Goal: Transaction & Acquisition: Purchase product/service

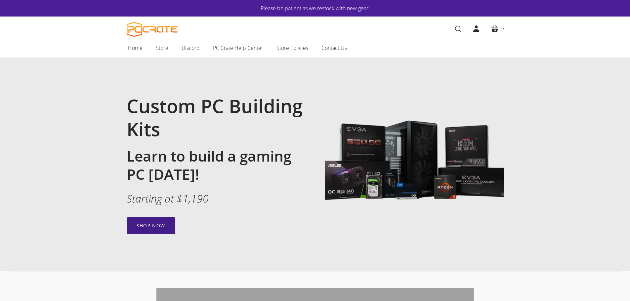
click at [154, 218] on link "Shop now" at bounding box center [151, 225] width 49 height 17
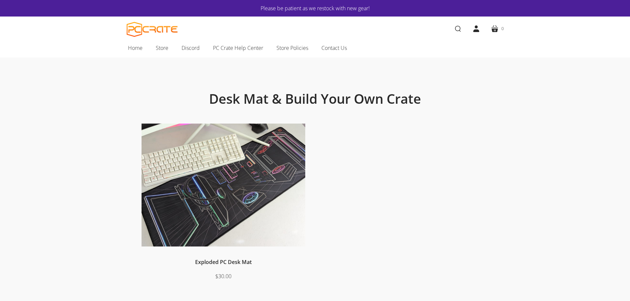
scroll to position [66, 0]
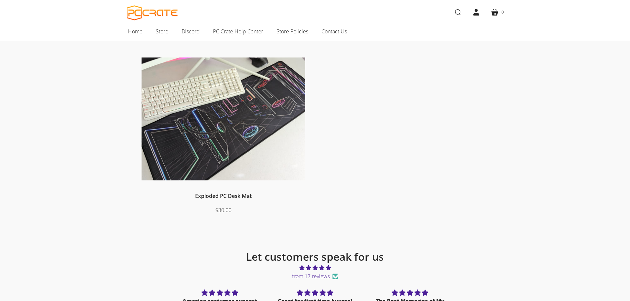
click at [207, 151] on img at bounding box center [223, 119] width 164 height 123
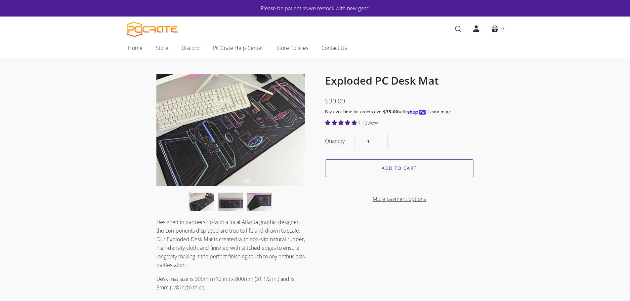
click at [382, 167] on input "Add to cart" at bounding box center [399, 168] width 149 height 18
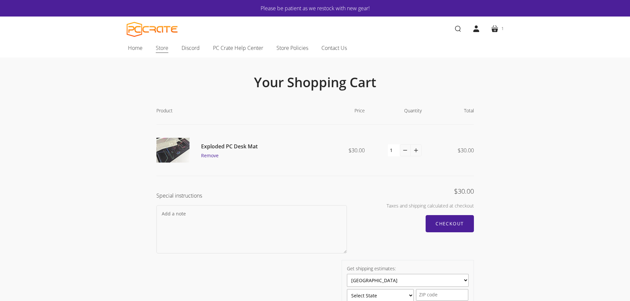
click at [156, 46] on span "Store" at bounding box center [162, 48] width 13 height 9
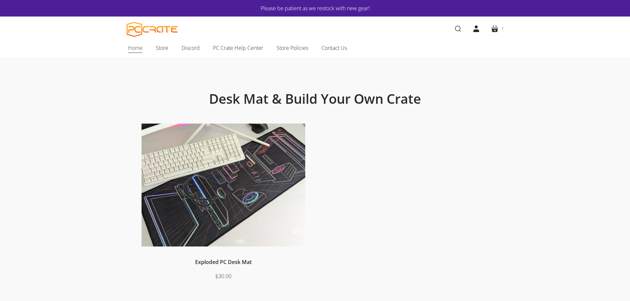
click at [141, 46] on span "Home" at bounding box center [135, 48] width 15 height 9
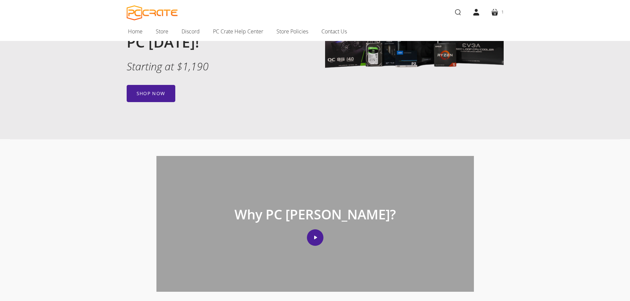
scroll to position [66, 0]
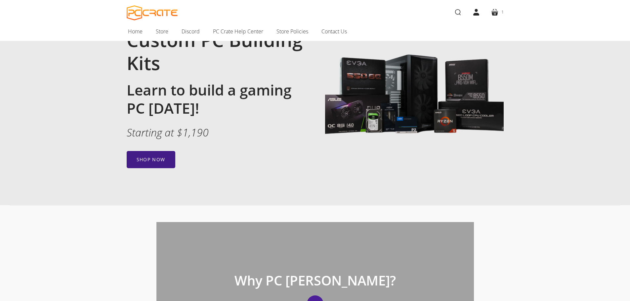
click at [158, 161] on link "Shop now" at bounding box center [151, 159] width 49 height 17
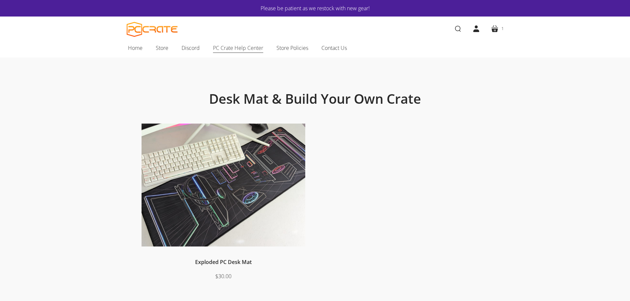
click at [241, 54] on link "PC Crate Help Center" at bounding box center [237, 48] width 63 height 14
